Goal: Task Accomplishment & Management: Manage account settings

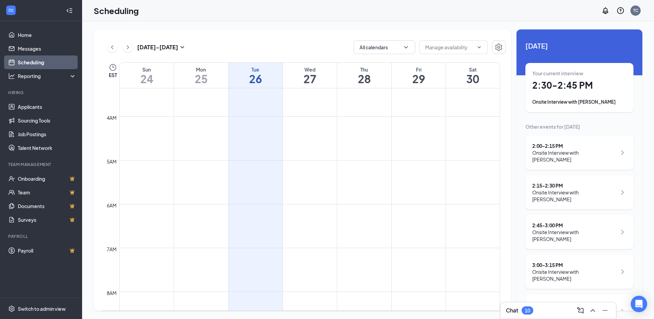
scroll to position [131, 0]
click at [581, 239] on div "Onsite Interview with [PERSON_NAME]" at bounding box center [575, 236] width 85 height 14
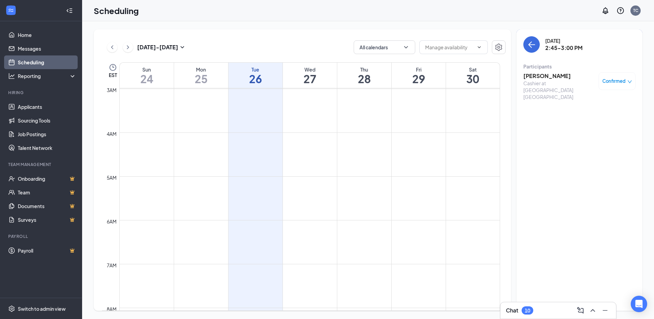
click at [555, 79] on h3 "[PERSON_NAME]" at bounding box center [560, 76] width 72 height 8
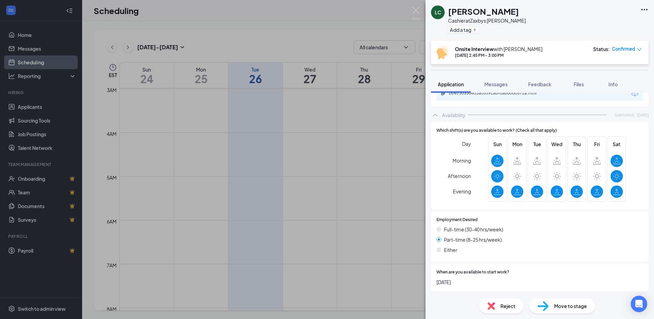
scroll to position [447, 0]
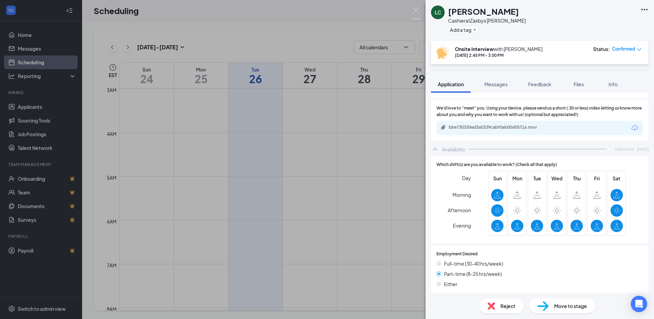
click at [511, 123] on div "bbe730330ed3a0339cabf0ab00d0571a.mov" at bounding box center [540, 128] width 207 height 14
click at [511, 124] on div "bbe730330ed3a0339cabf0ab00d0571a.mov" at bounding box center [540, 128] width 207 height 14
click at [513, 125] on div "bbe730330ed3a0339cabf0ab00d0571a.mov" at bounding box center [497, 127] width 96 height 5
click at [289, 245] on div "LC [PERSON_NAME] at [GEOGRAPHIC_DATA] [PERSON_NAME] Add a tag Onsite Interview …" at bounding box center [327, 159] width 654 height 319
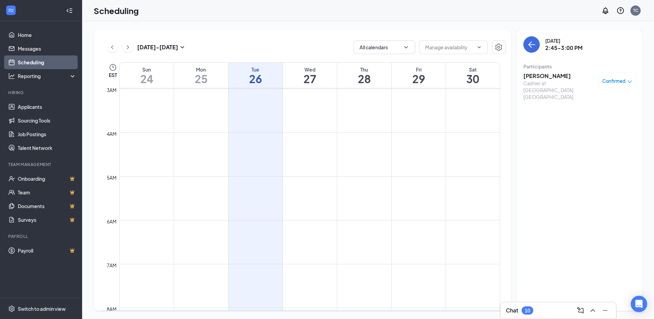
click at [539, 77] on h3 "[PERSON_NAME]" at bounding box center [560, 76] width 72 height 8
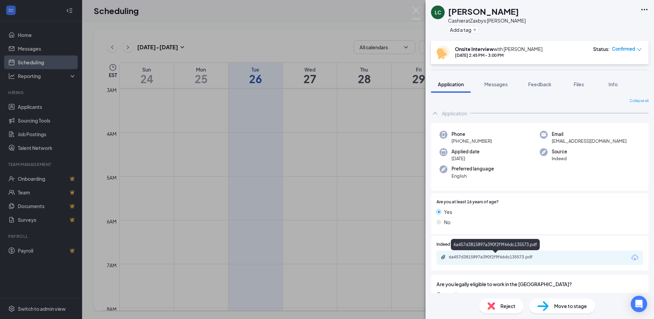
click at [493, 256] on div "6a457d3815897a390f2f9f66dc135573.pdf" at bounding box center [497, 256] width 96 height 5
click at [420, 13] on img at bounding box center [416, 13] width 9 height 13
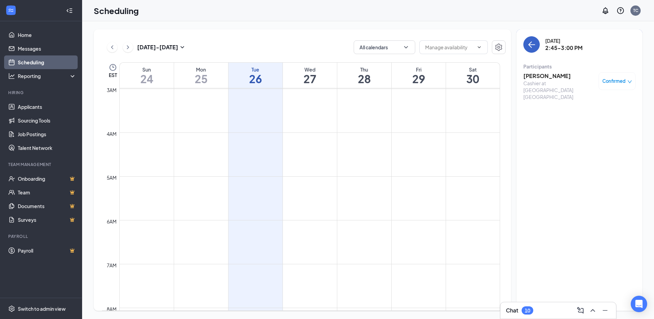
click at [535, 47] on icon "ArrowLeft" at bounding box center [532, 44] width 8 height 8
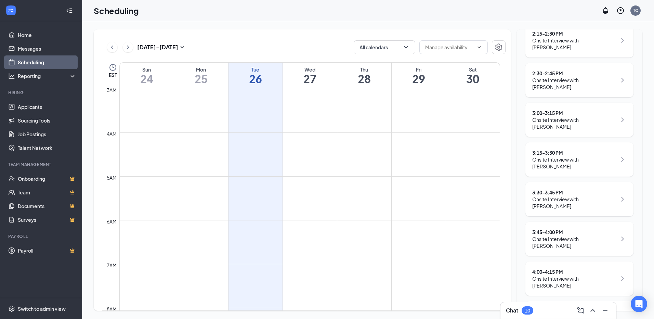
scroll to position [160, 0]
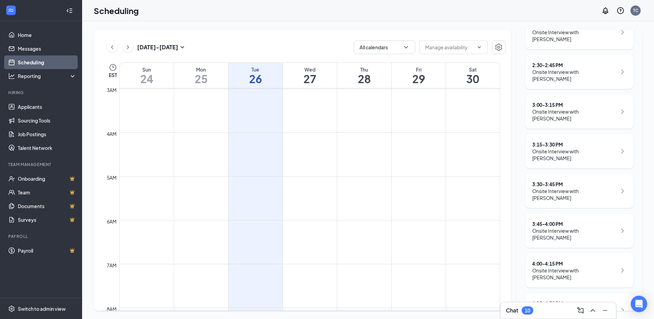
click at [608, 111] on div "Onsite Interview with [PERSON_NAME]" at bounding box center [575, 115] width 85 height 14
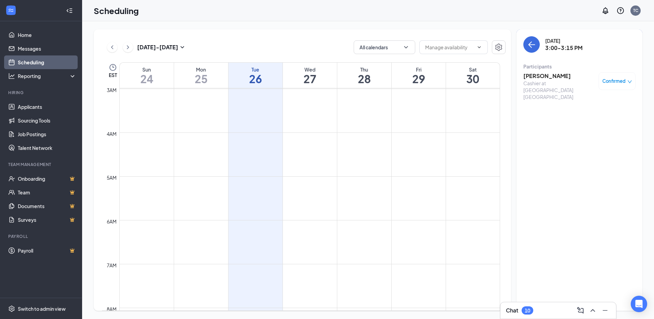
click at [554, 75] on h3 "[PERSON_NAME]" at bounding box center [560, 76] width 72 height 8
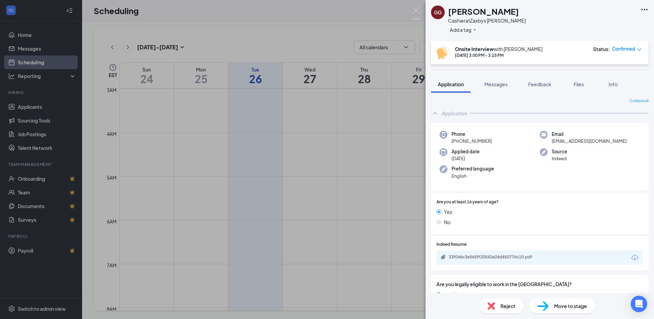
click at [483, 256] on div "33f046c3e565ff20542e26d450776c10.pdf" at bounding box center [497, 256] width 96 height 5
click at [420, 11] on img at bounding box center [416, 13] width 9 height 13
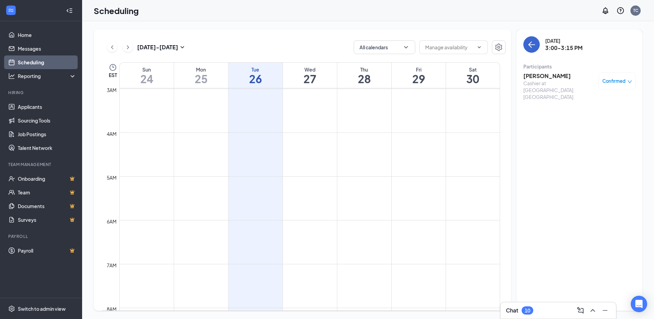
click at [528, 48] on icon "ArrowLeft" at bounding box center [532, 44] width 8 height 8
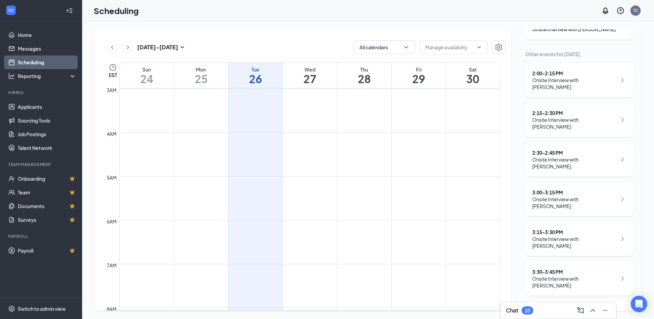
scroll to position [80, 0]
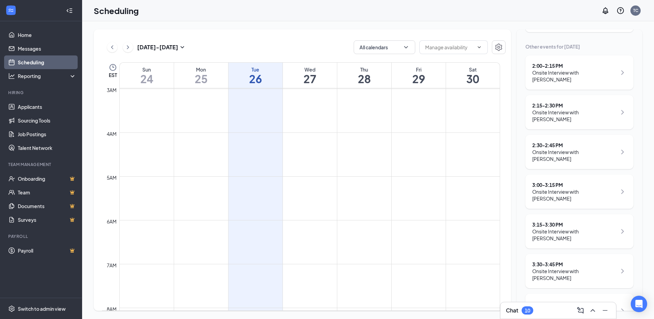
click at [606, 109] on div "Onsite Interview with [PERSON_NAME]" at bounding box center [575, 116] width 85 height 14
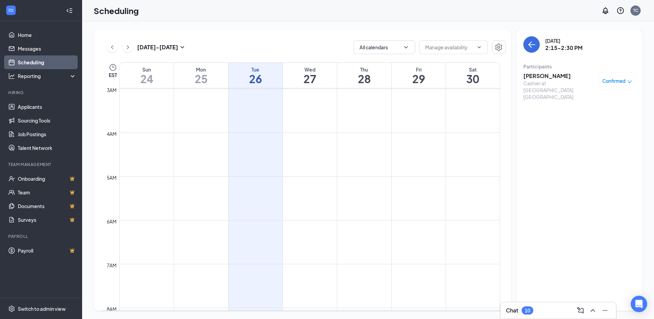
click at [546, 77] on h3 "[PERSON_NAME]" at bounding box center [560, 76] width 72 height 8
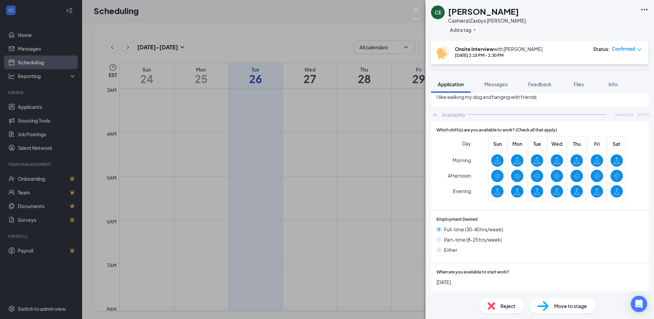
scroll to position [450, 0]
click at [412, 13] on img at bounding box center [416, 13] width 9 height 13
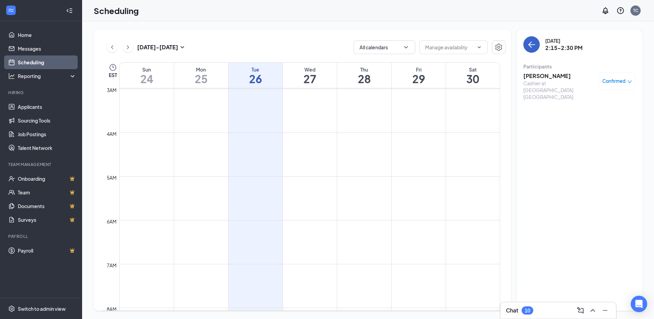
click at [538, 48] on button "back-button" at bounding box center [532, 44] width 16 height 16
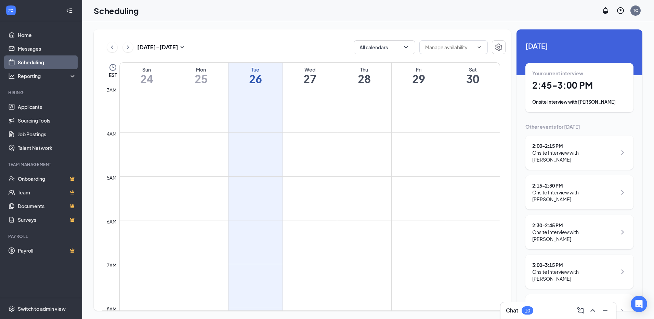
click at [602, 189] on div "Onsite Interview with [PERSON_NAME]" at bounding box center [575, 196] width 85 height 14
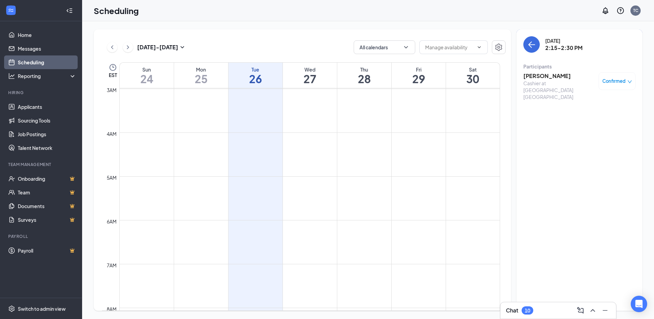
click at [557, 77] on h3 "[PERSON_NAME]" at bounding box center [560, 76] width 72 height 8
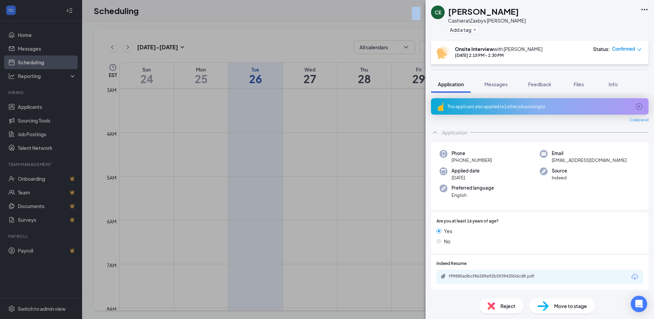
drag, startPoint x: 422, startPoint y: 8, endPoint x: 418, endPoint y: 9, distance: 3.8
click at [419, 8] on div "[PERSON_NAME] at [GEOGRAPHIC_DATA] [PERSON_NAME] Add a tag Onsite Interview wit…" at bounding box center [327, 159] width 654 height 319
click at [418, 9] on img at bounding box center [416, 13] width 9 height 13
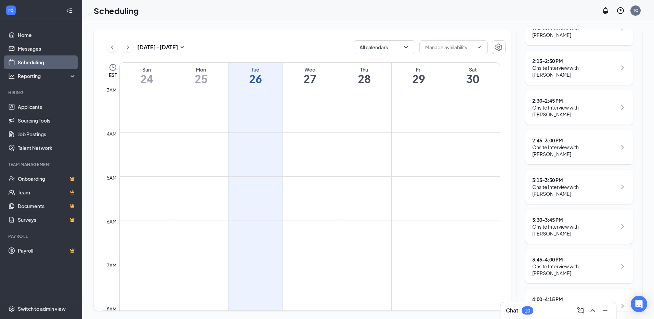
scroll to position [137, 0]
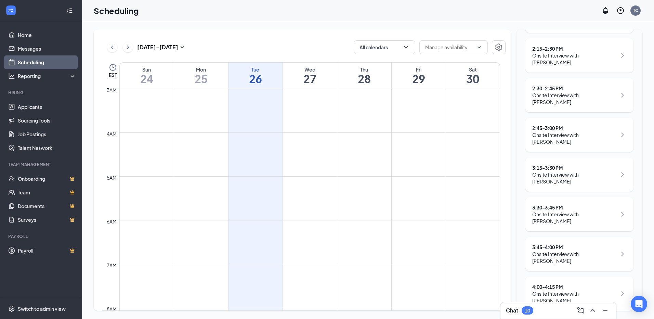
click at [587, 157] on div "3:15 - 3:30 PM Onsite Interview with Isaac Woodworth" at bounding box center [580, 174] width 108 height 34
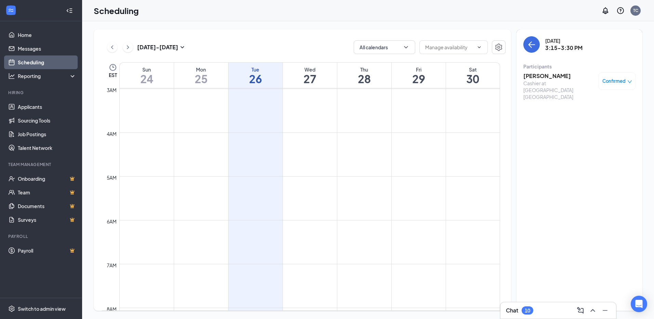
click at [547, 76] on h3 "Isaac Woodworth" at bounding box center [560, 76] width 72 height 8
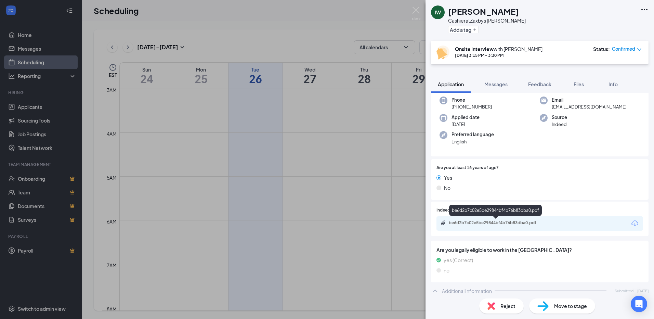
scroll to position [103, 0]
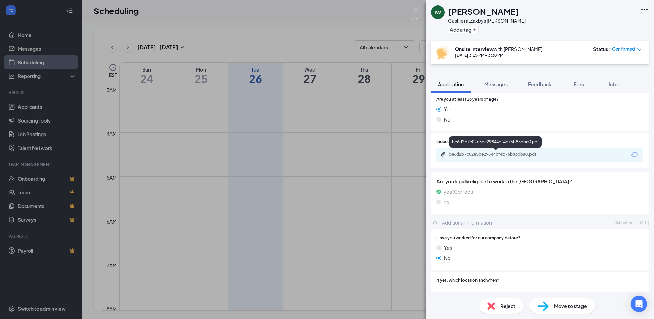
click at [498, 159] on div "be6d2b7c02e5be29844bf4b76b83dba0.pdf" at bounding box center [540, 155] width 207 height 14
click at [500, 155] on div "be6d2b7c02e5be29844bf4b76b83dba0.pdf" at bounding box center [497, 154] width 96 height 5
click at [418, 13] on img at bounding box center [416, 13] width 9 height 13
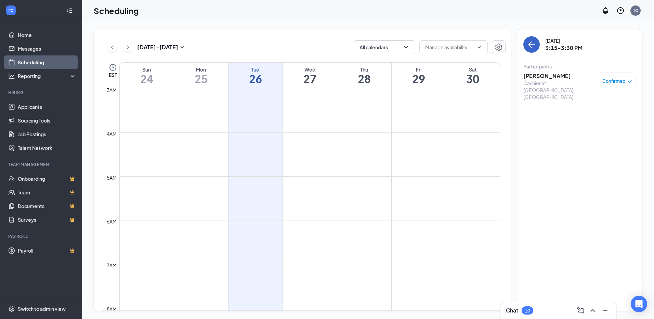
click at [533, 43] on icon "ArrowLeft" at bounding box center [532, 44] width 8 height 8
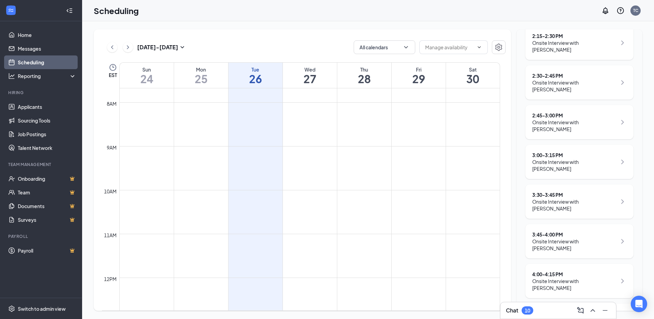
scroll to position [160, 0]
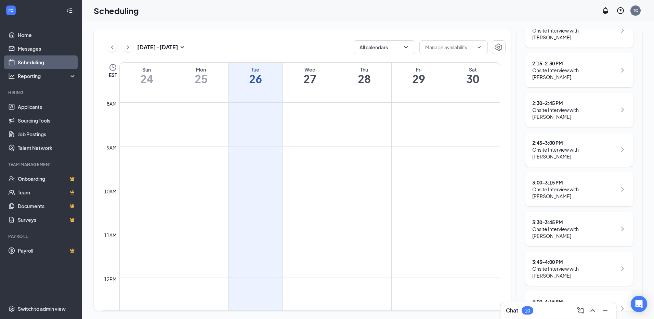
scroll to position [160, 0]
click at [603, 181] on div "3:30 - 3:45 PM" at bounding box center [575, 184] width 85 height 7
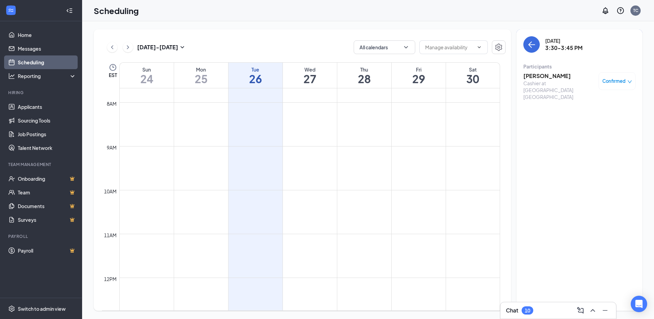
click at [545, 77] on h3 "Bryan Lopes" at bounding box center [560, 76] width 72 height 8
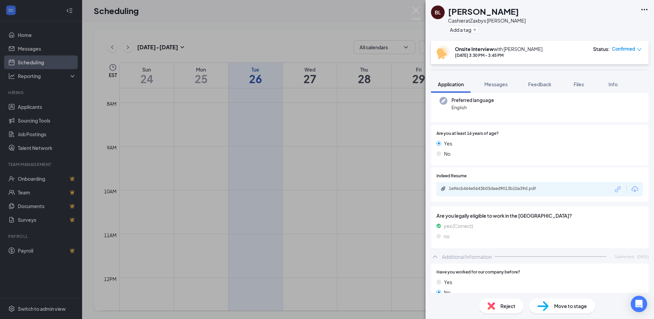
scroll to position [103, 0]
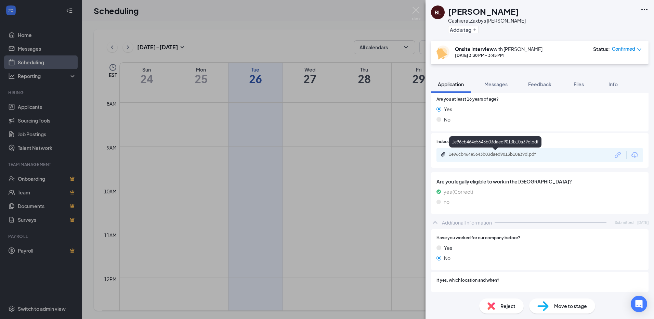
click at [512, 157] on div "1e96cb464e5643b03daed9013b10a39d.pdf" at bounding box center [497, 154] width 96 height 5
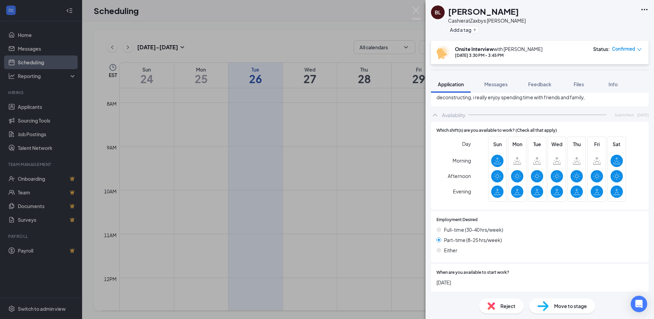
scroll to position [462, 0]
click at [419, 10] on img at bounding box center [416, 13] width 9 height 13
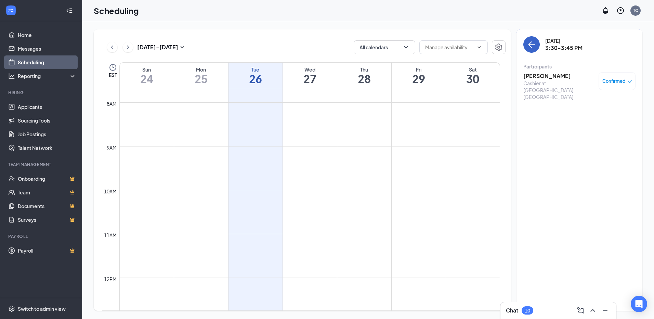
click at [533, 47] on icon "ArrowLeft" at bounding box center [532, 44] width 8 height 8
